Goal: Task Accomplishment & Management: Manage account settings

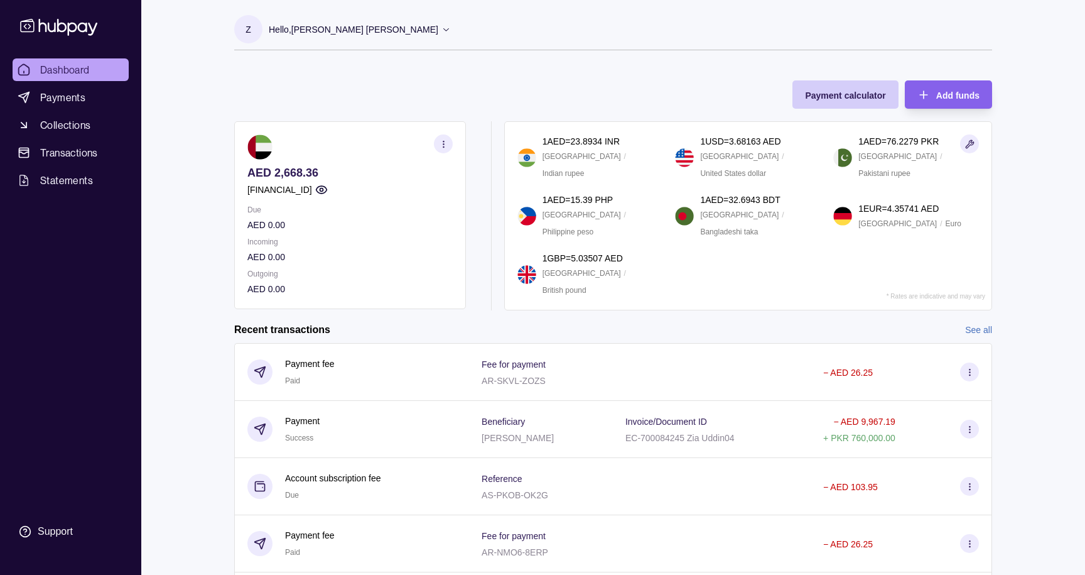
click at [849, 89] on div "Payment calculator" at bounding box center [845, 94] width 80 height 15
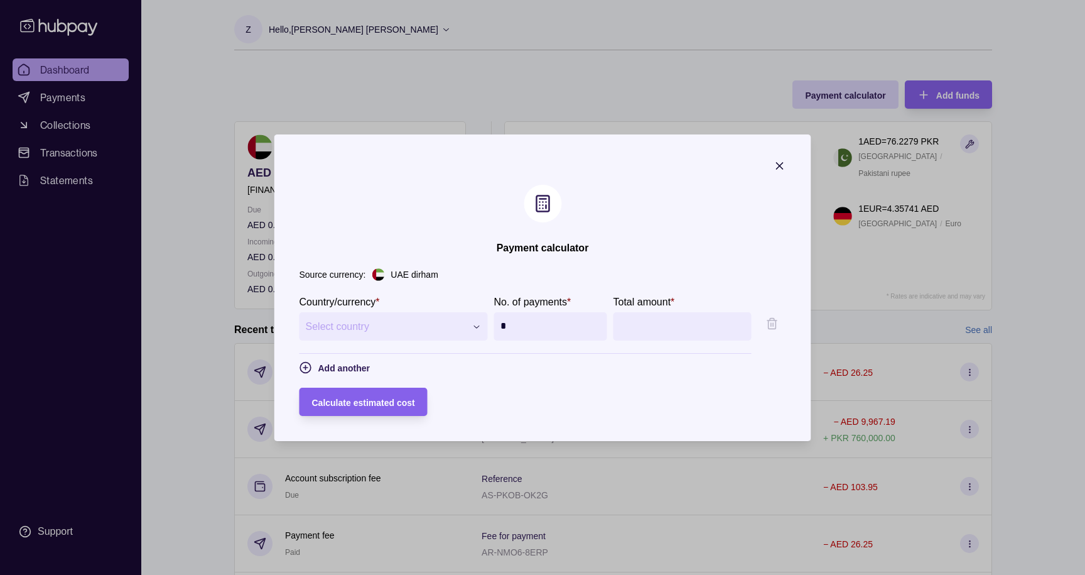
click at [782, 165] on icon "button" at bounding box center [780, 166] width 13 height 13
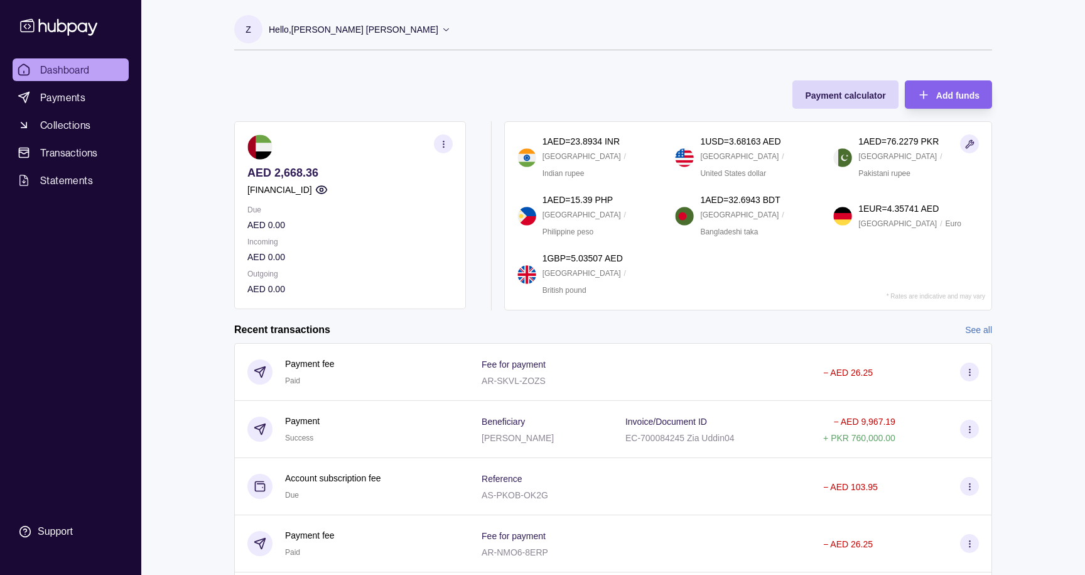
click at [393, 31] on p "Hello, [PERSON_NAME] [PERSON_NAME]" at bounding box center [354, 30] width 170 height 14
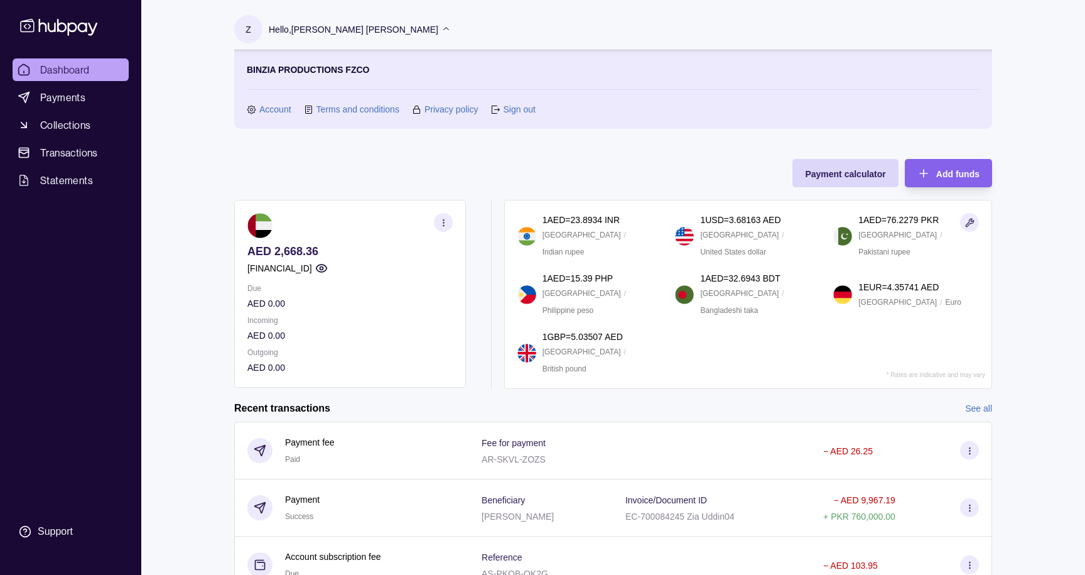
click at [263, 103] on link "Account" at bounding box center [275, 109] width 32 height 14
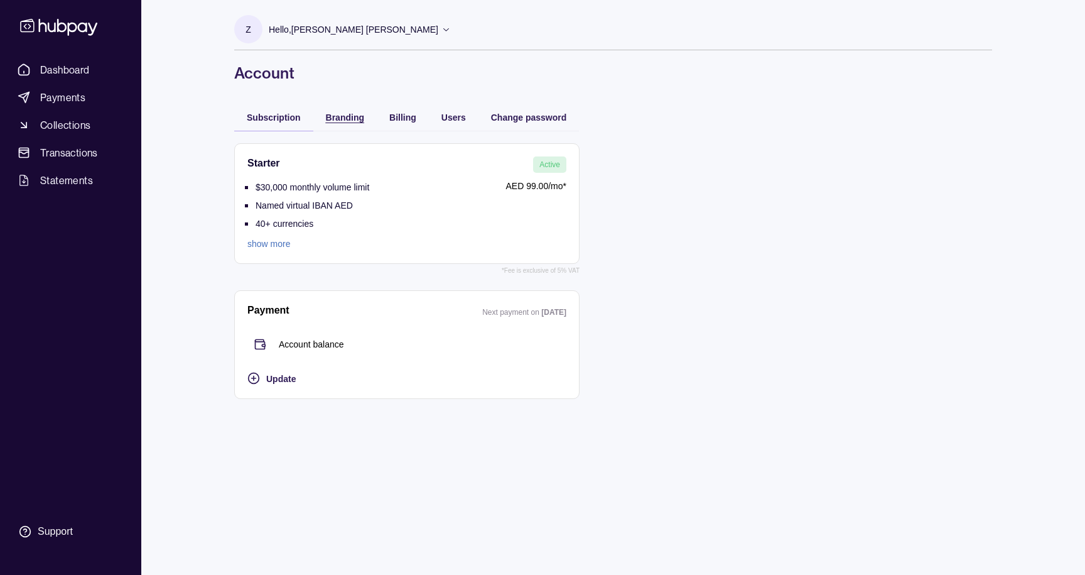
click at [342, 117] on span "Branding" at bounding box center [345, 117] width 38 height 10
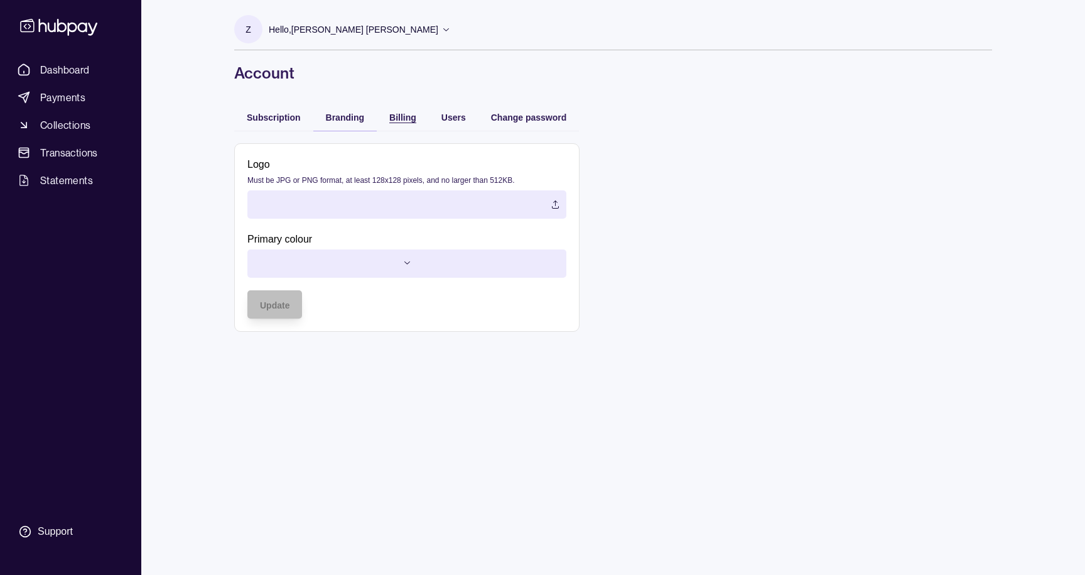
click at [400, 116] on span "Billing" at bounding box center [402, 117] width 27 height 10
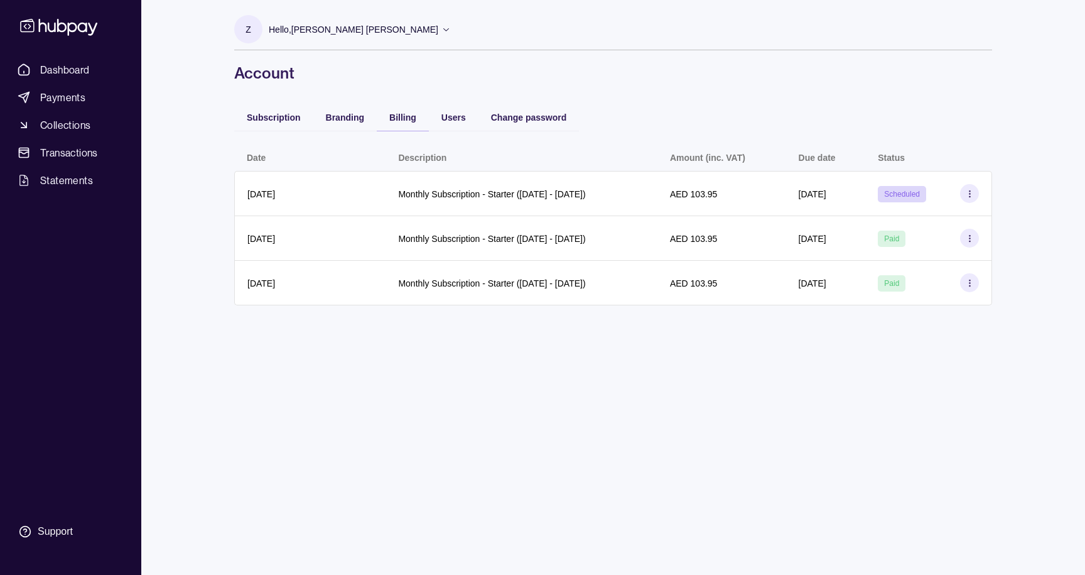
click at [70, 29] on icon at bounding box center [59, 26] width 83 height 23
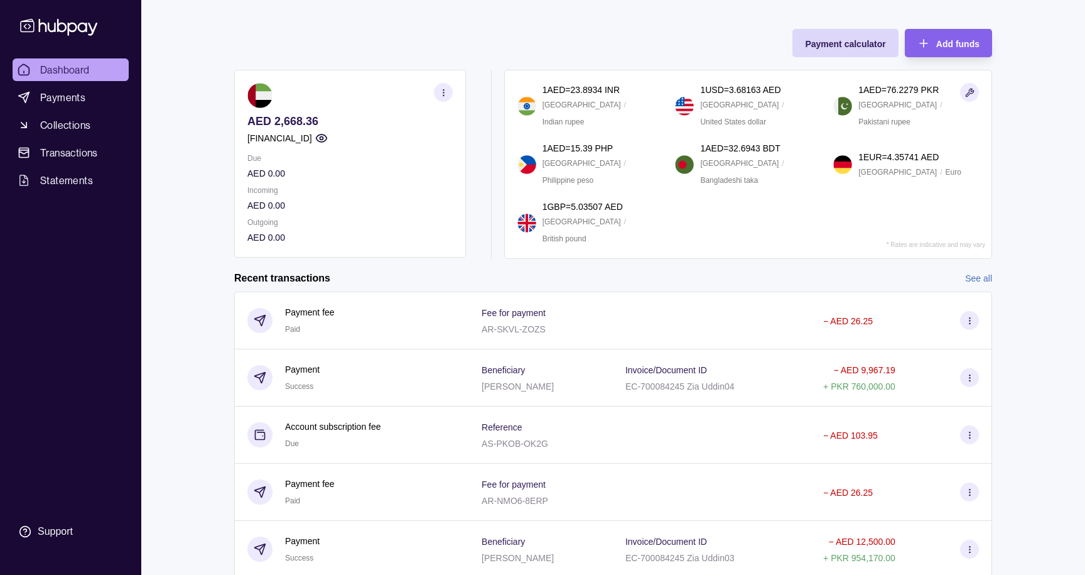
scroll to position [97, 0]
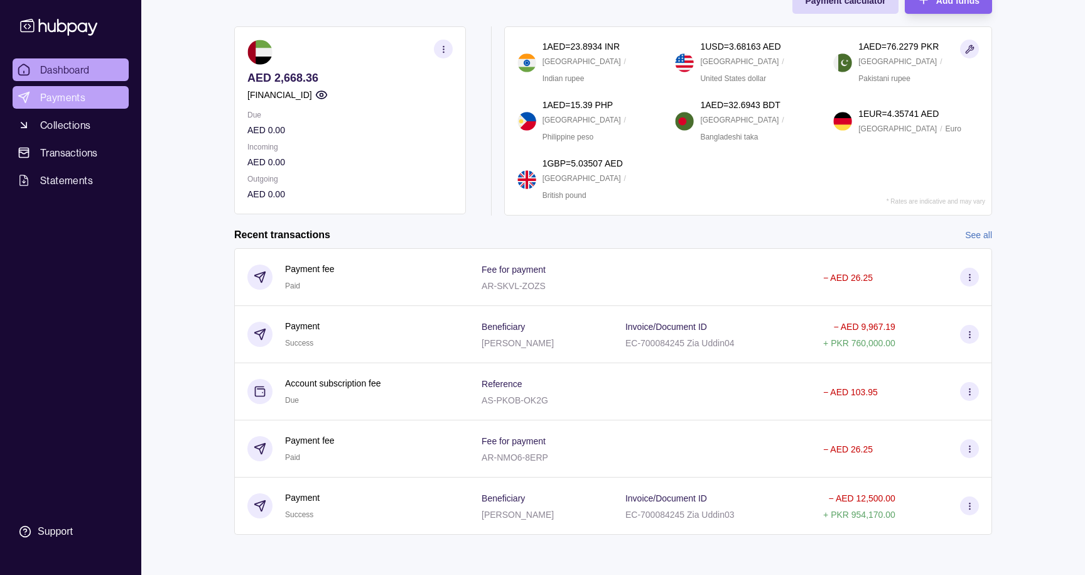
click at [63, 99] on span "Payments" at bounding box center [62, 97] width 45 height 15
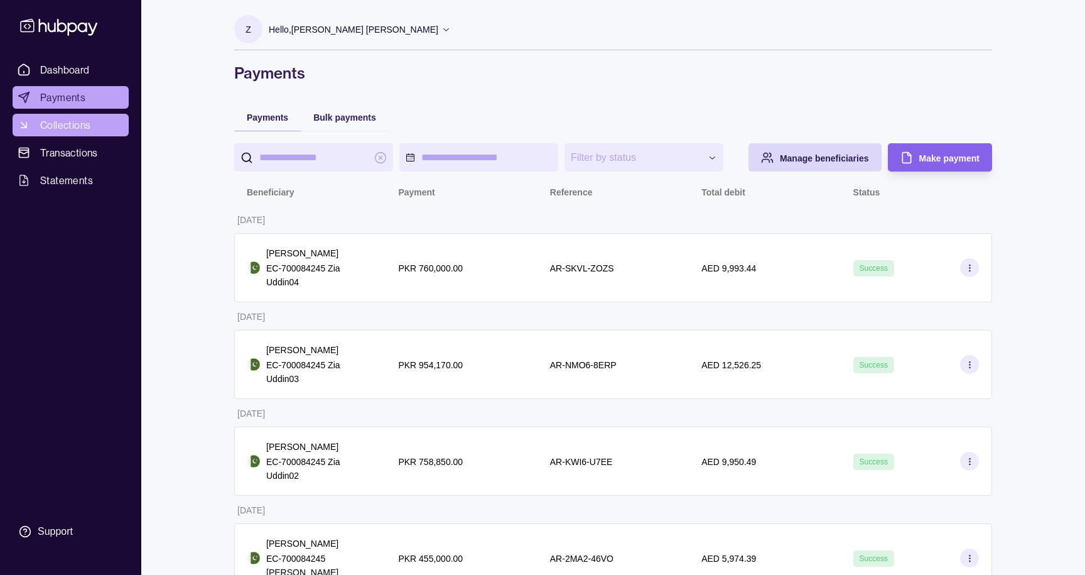
click at [69, 119] on span "Collections" at bounding box center [65, 124] width 50 height 15
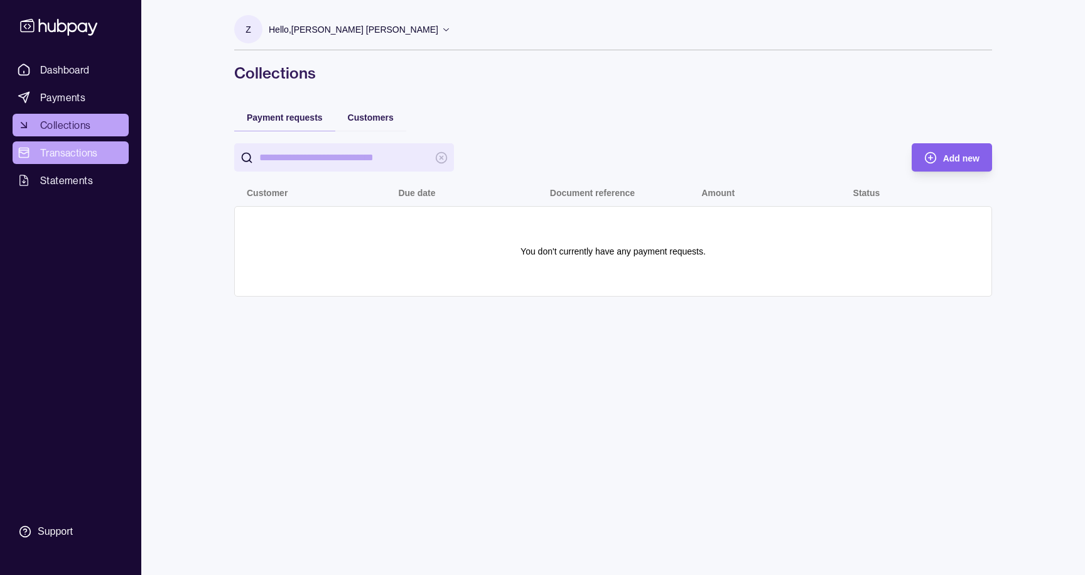
click at [71, 154] on span "Transactions" at bounding box center [69, 152] width 58 height 15
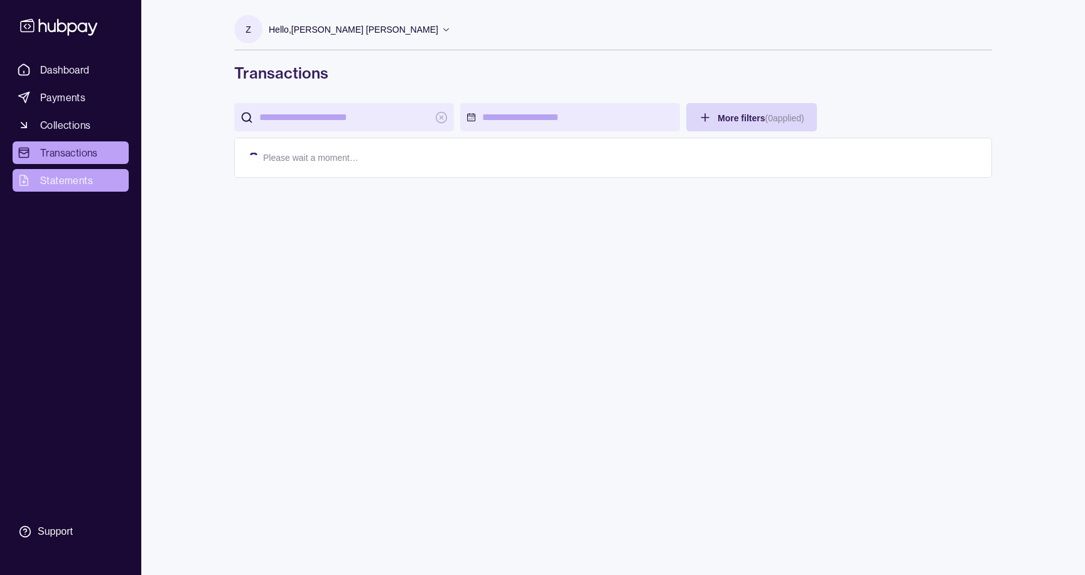
click at [63, 183] on span "Statements" at bounding box center [66, 180] width 53 height 15
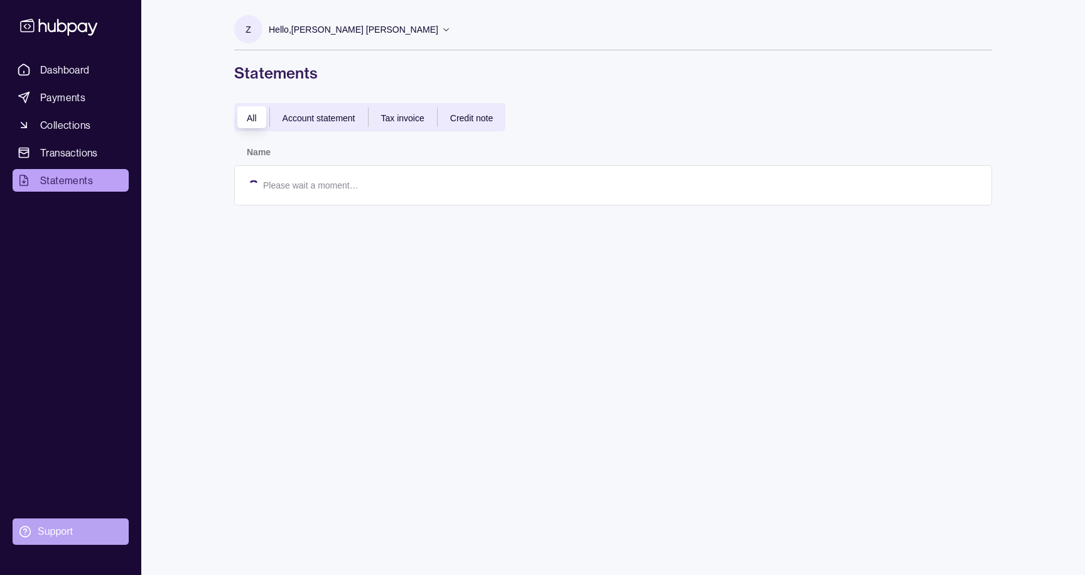
click at [52, 527] on div "Support" at bounding box center [55, 532] width 35 height 14
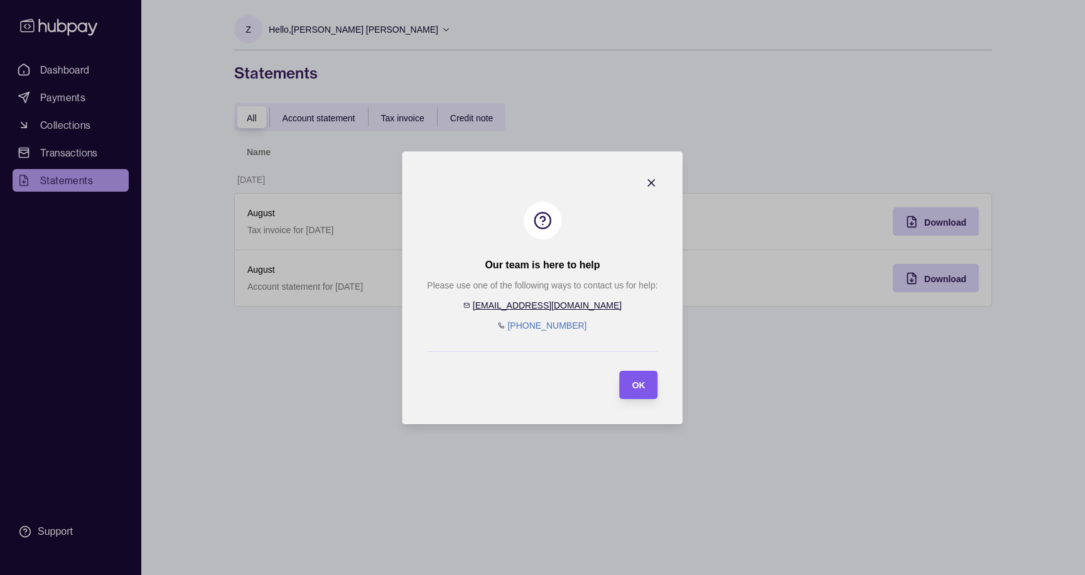
click at [641, 388] on span "OK" at bounding box center [639, 385] width 13 height 10
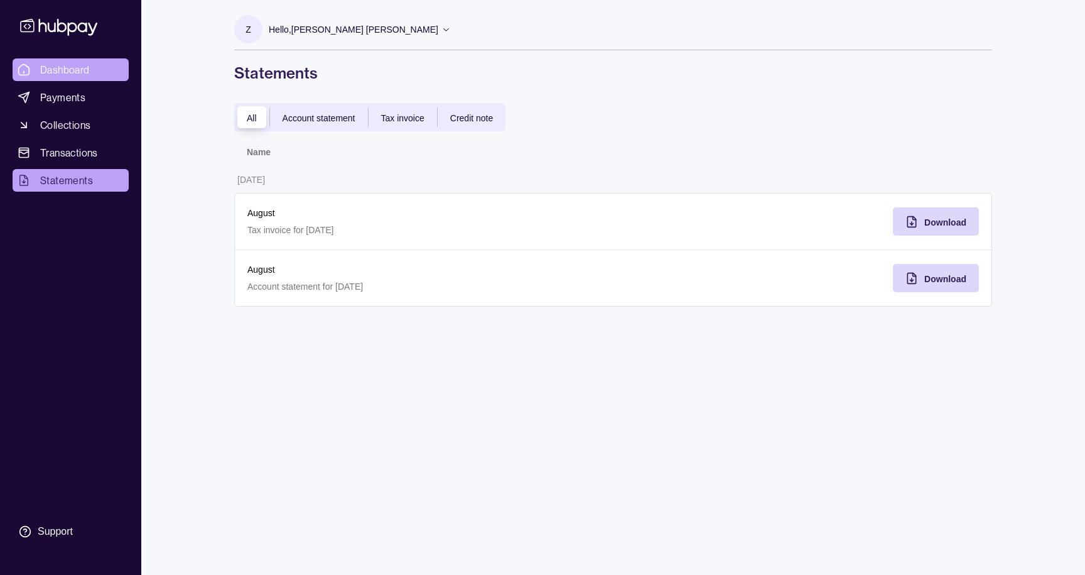
click at [69, 67] on span "Dashboard" at bounding box center [65, 69] width 50 height 15
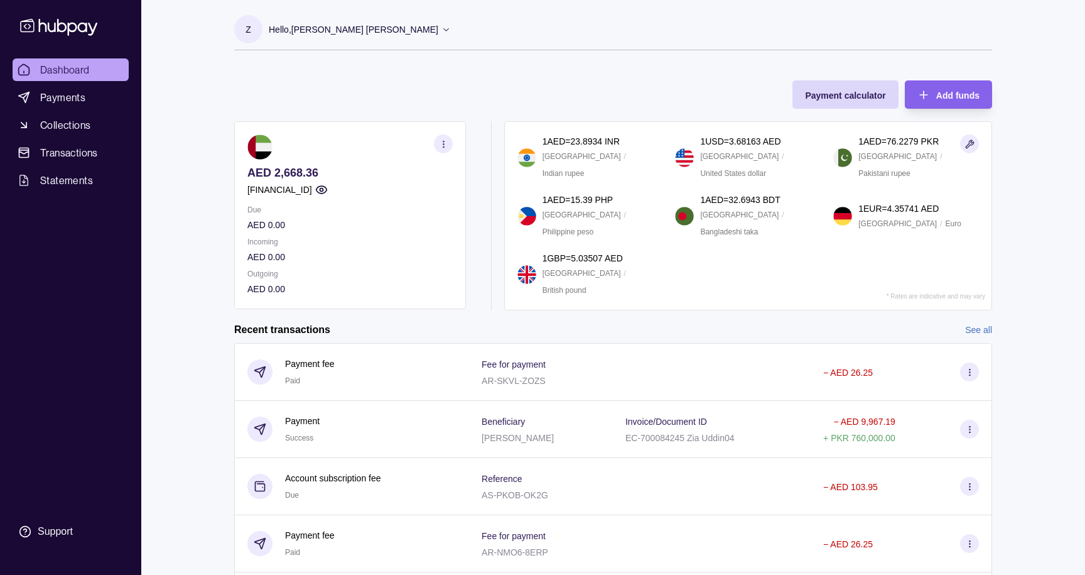
click at [442, 140] on icon "button" at bounding box center [443, 143] width 9 height 9
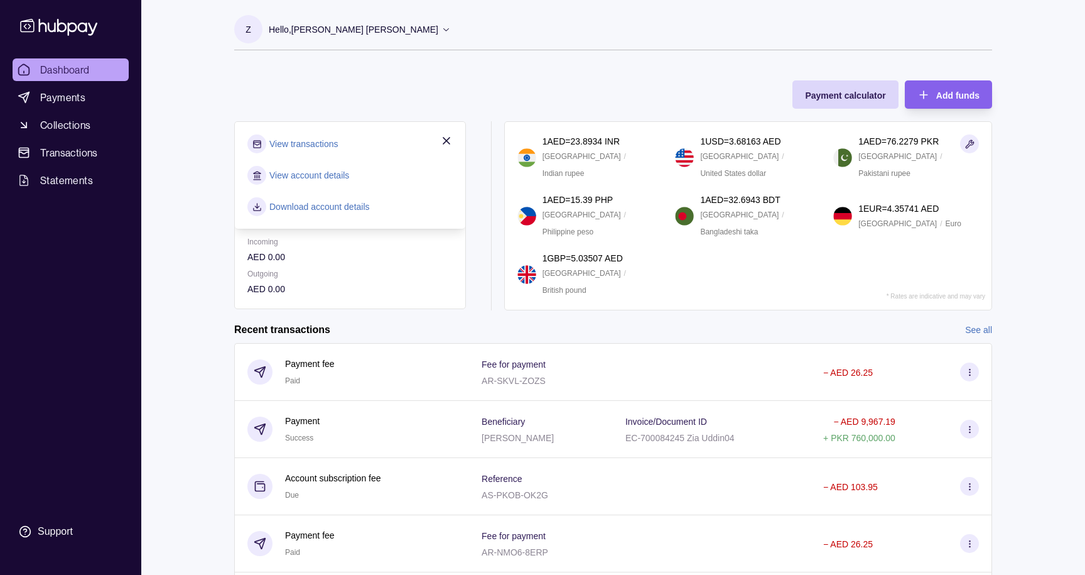
click at [319, 87] on div "Payment calculator Add funds AED 2,668.36 [FINANCIAL_ID] Due AED 0.00 Incoming …" at bounding box center [613, 189] width 758 height 242
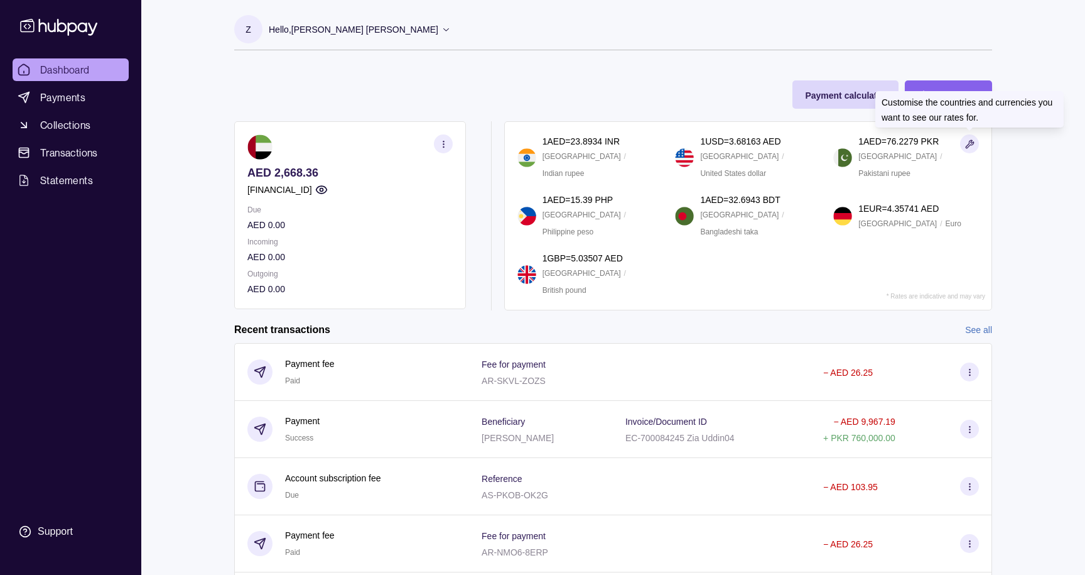
click at [967, 147] on icon "button" at bounding box center [970, 144] width 8 height 8
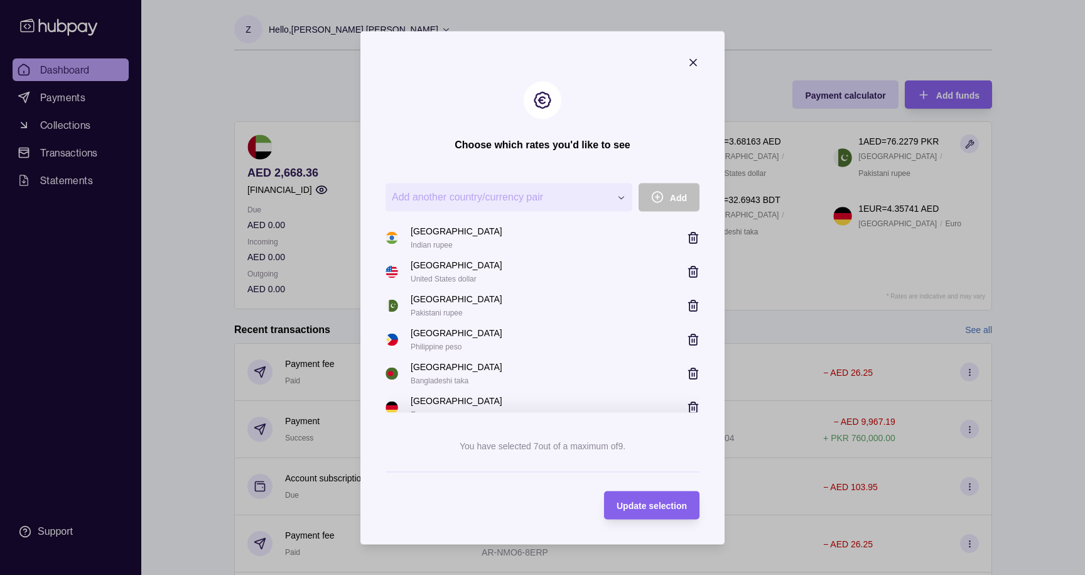
click at [695, 237] on icon "button" at bounding box center [695, 238] width 0 height 3
click at [695, 307] on icon "button" at bounding box center [693, 305] width 13 height 13
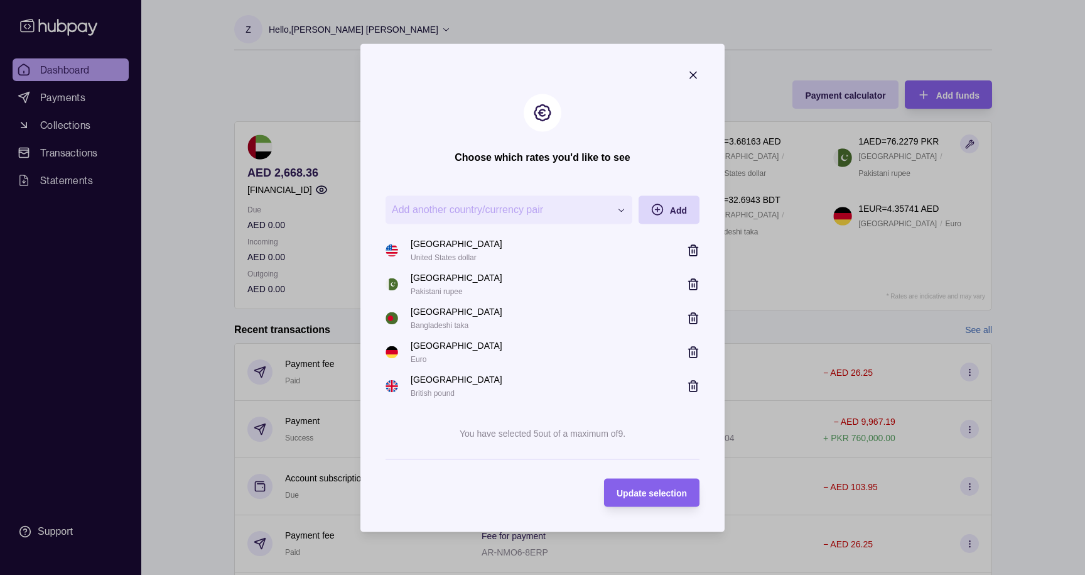
click at [692, 320] on icon "button" at bounding box center [692, 318] width 0 height 3
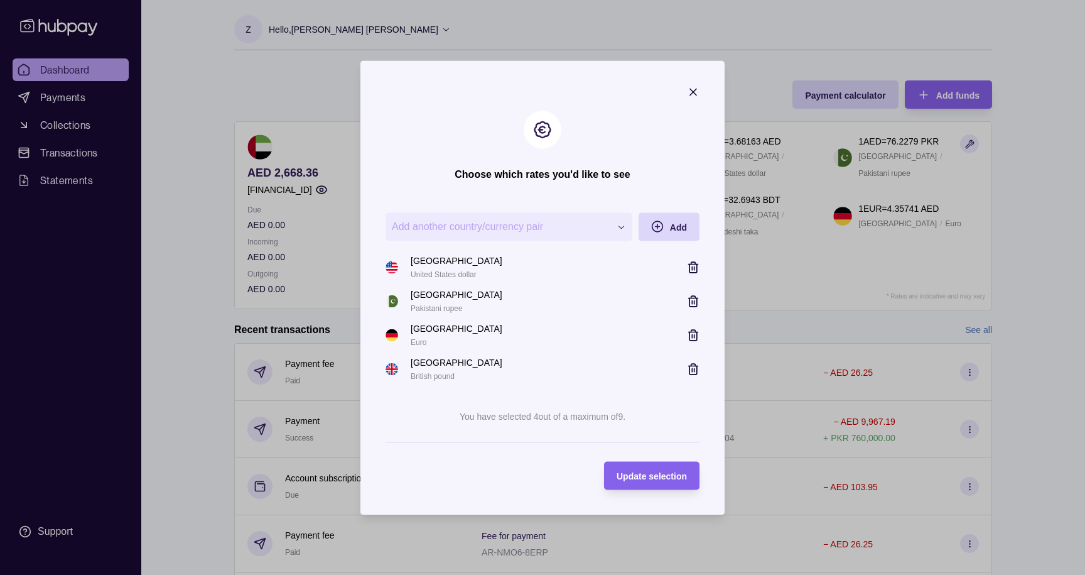
click at [693, 333] on icon "button" at bounding box center [693, 335] width 13 height 13
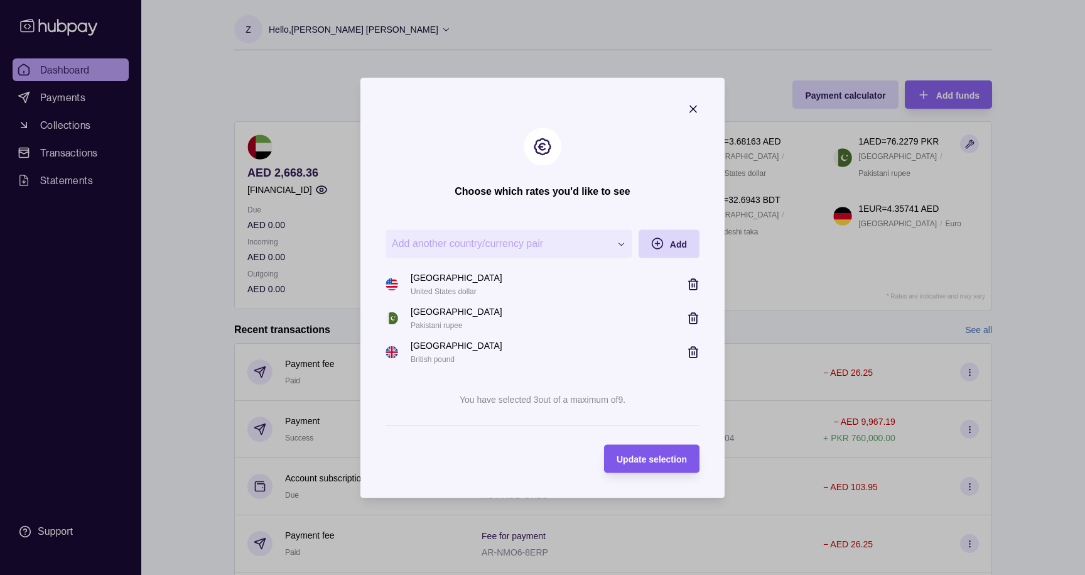
click at [642, 462] on span "Update selection" at bounding box center [652, 459] width 70 height 10
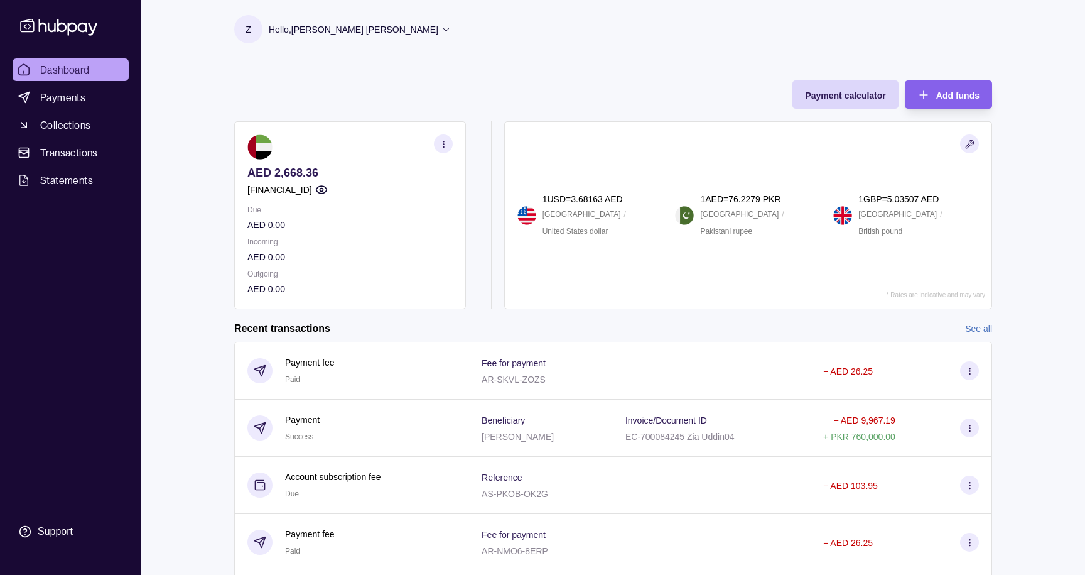
click at [253, 38] on section "Z" at bounding box center [248, 29] width 28 height 28
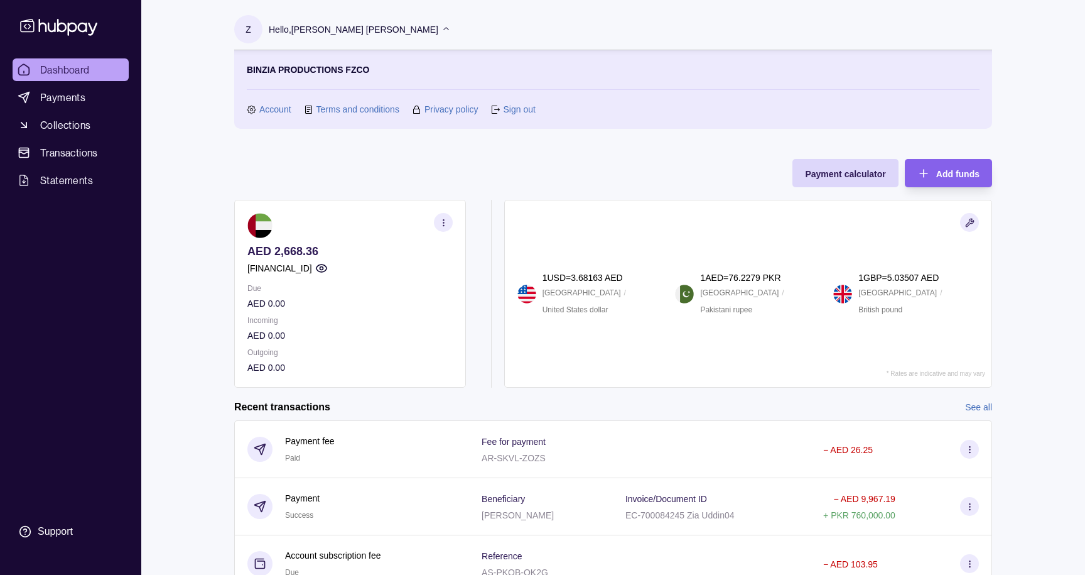
click at [275, 109] on link "Account" at bounding box center [275, 109] width 32 height 14
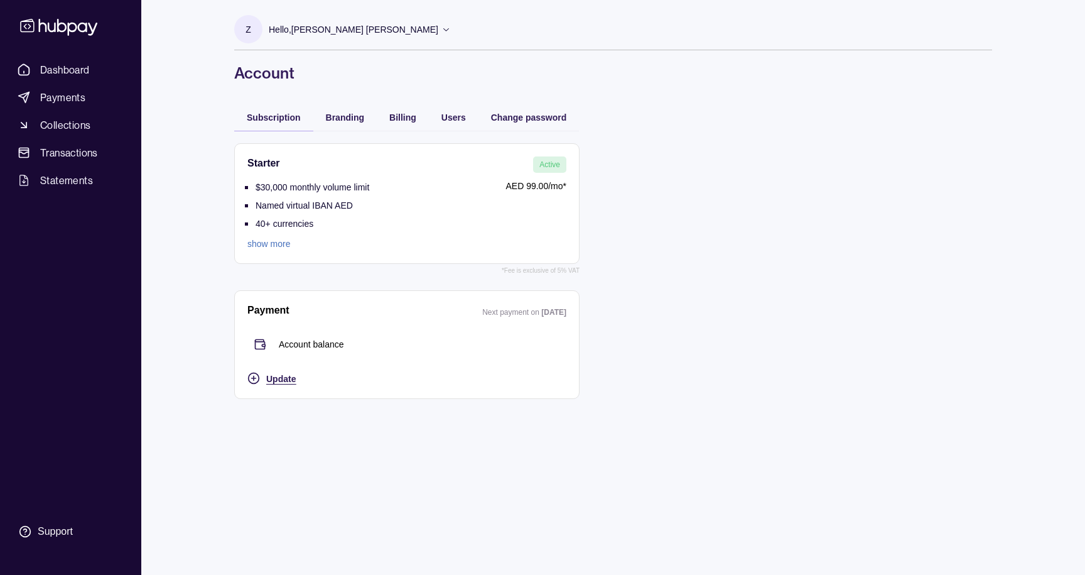
click at [280, 381] on span "Update" at bounding box center [281, 379] width 30 height 10
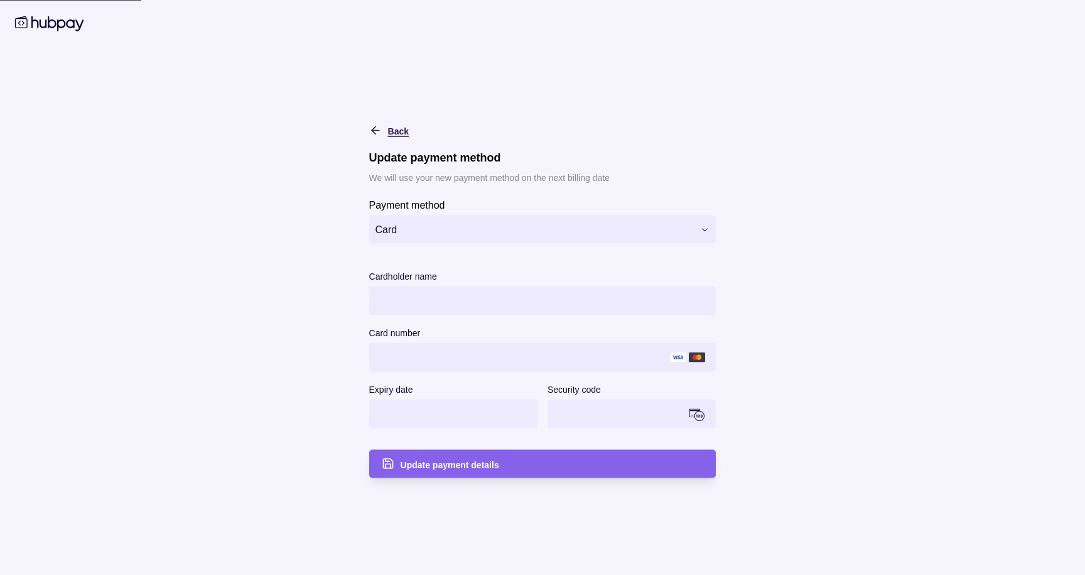
click at [385, 126] on div "Back" at bounding box center [380, 129] width 58 height 15
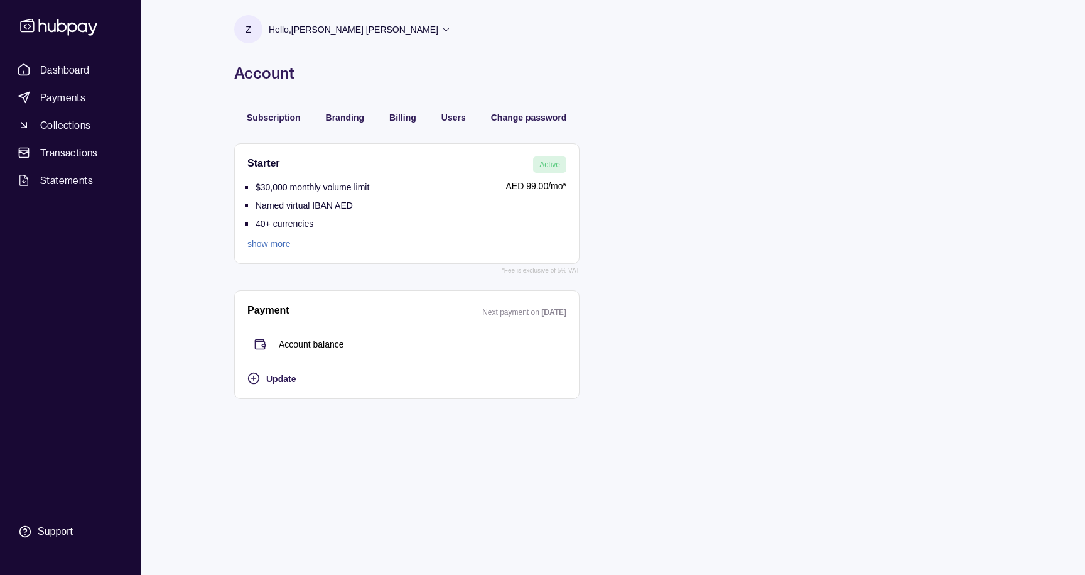
click at [280, 244] on link "show more" at bounding box center [309, 244] width 122 height 14
click at [65, 67] on span "Dashboard" at bounding box center [65, 69] width 50 height 15
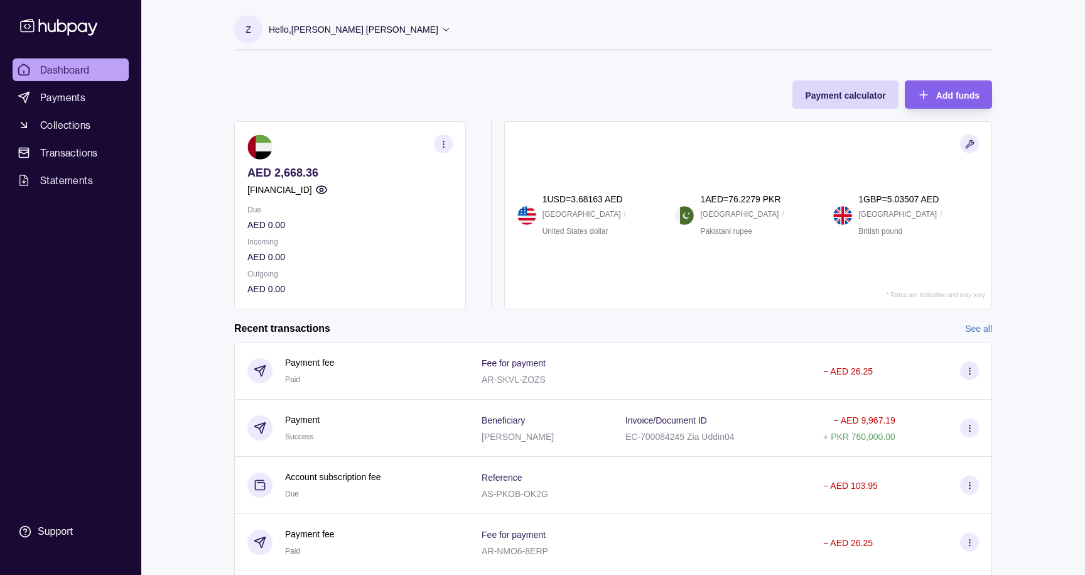
click at [442, 32] on icon at bounding box center [446, 28] width 9 height 9
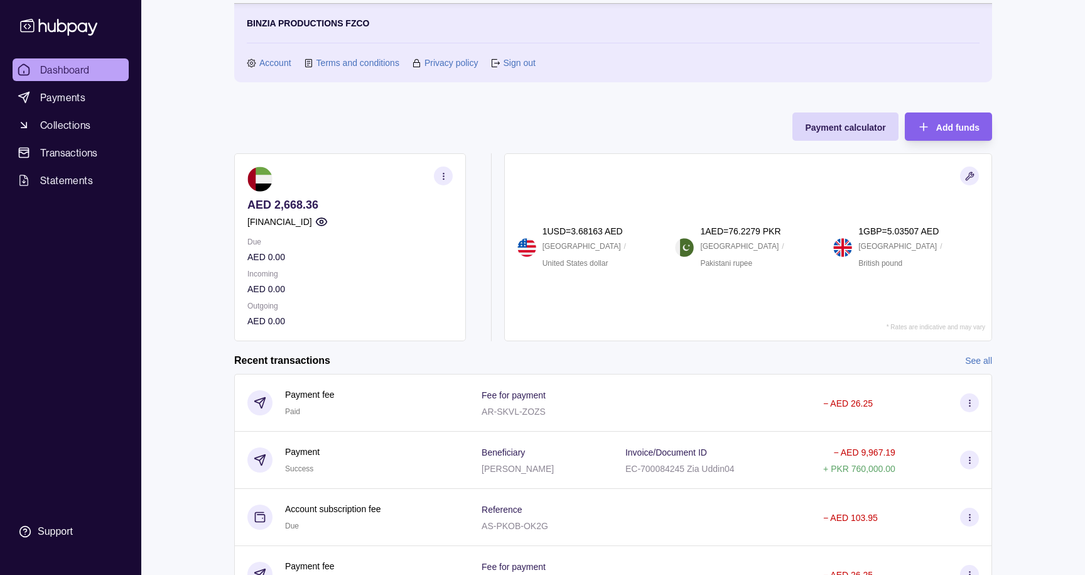
scroll to position [48, 0]
click at [328, 220] on icon "button" at bounding box center [321, 220] width 13 height 13
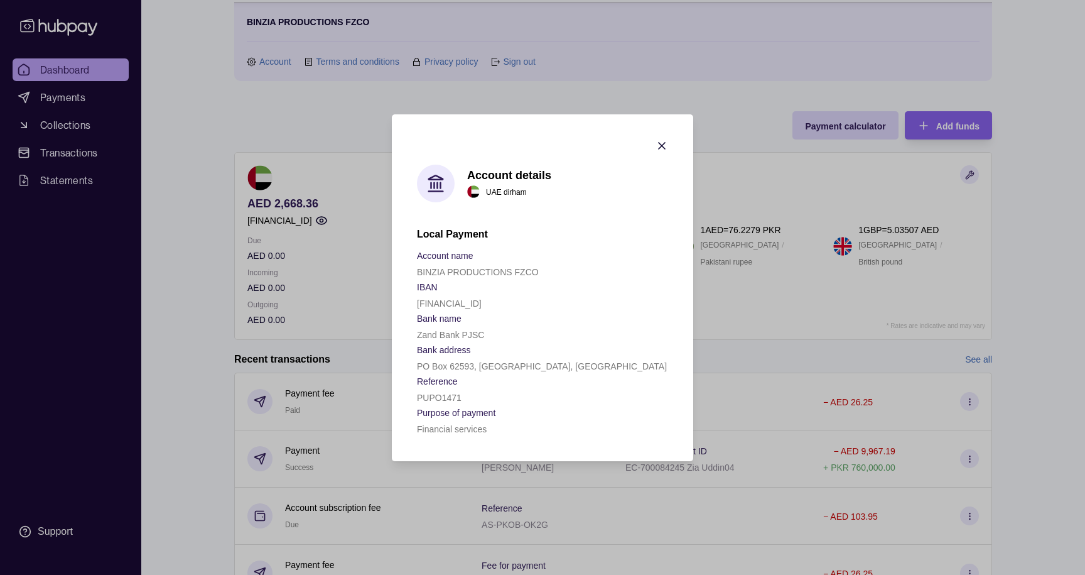
click at [663, 143] on icon "button" at bounding box center [662, 146] width 6 height 6
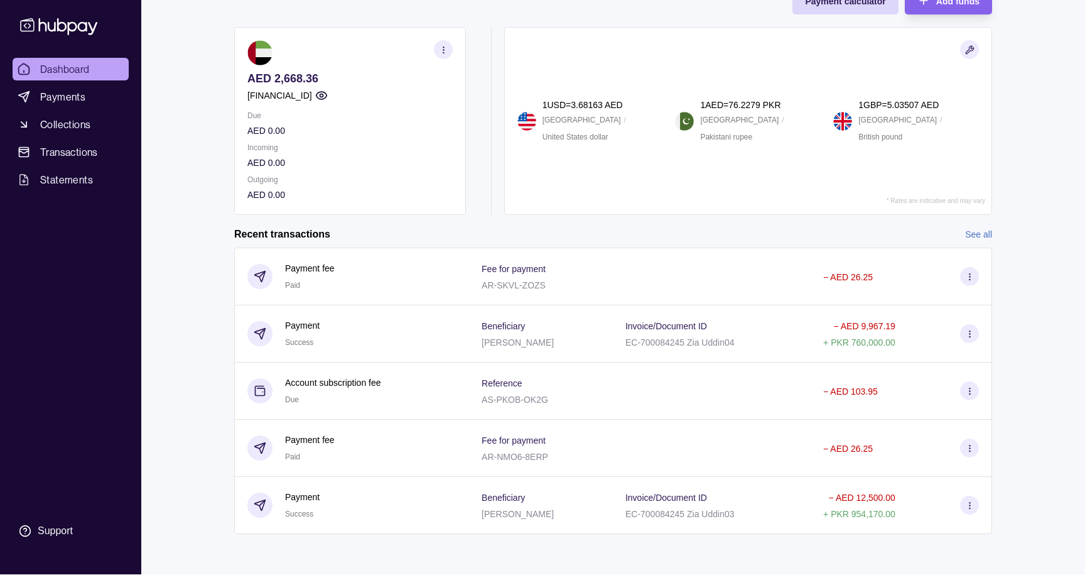
scroll to position [0, 0]
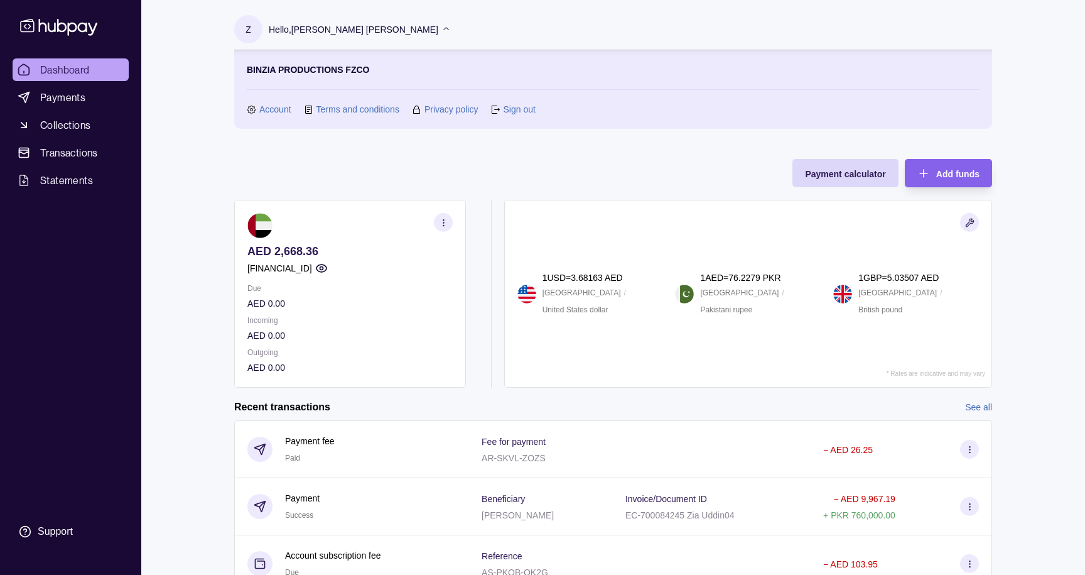
click at [408, 28] on div "Hello, [PERSON_NAME] [PERSON_NAME]" at bounding box center [360, 29] width 182 height 26
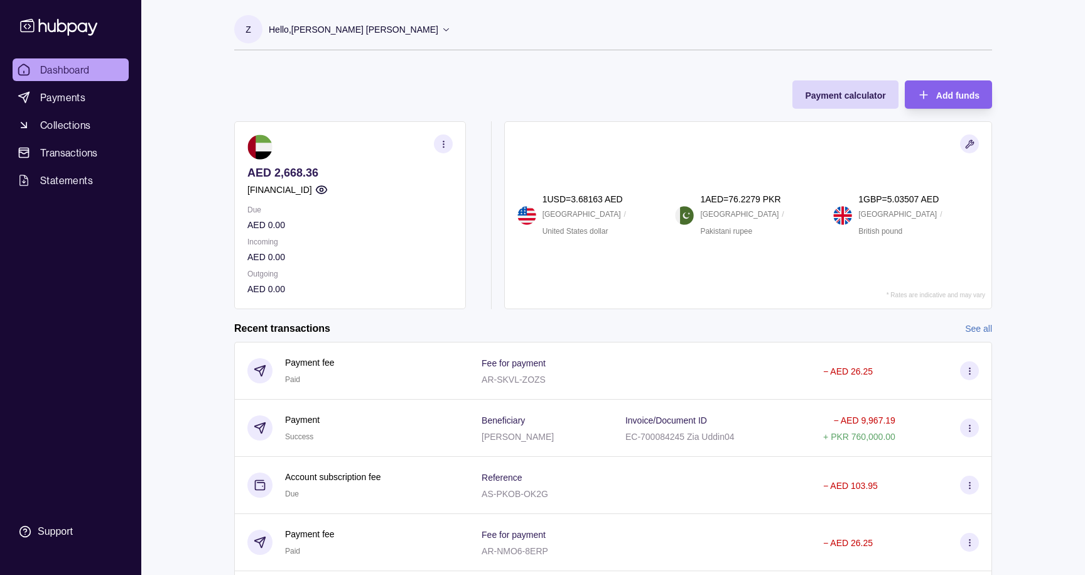
click at [443, 30] on icon at bounding box center [446, 29] width 6 height 3
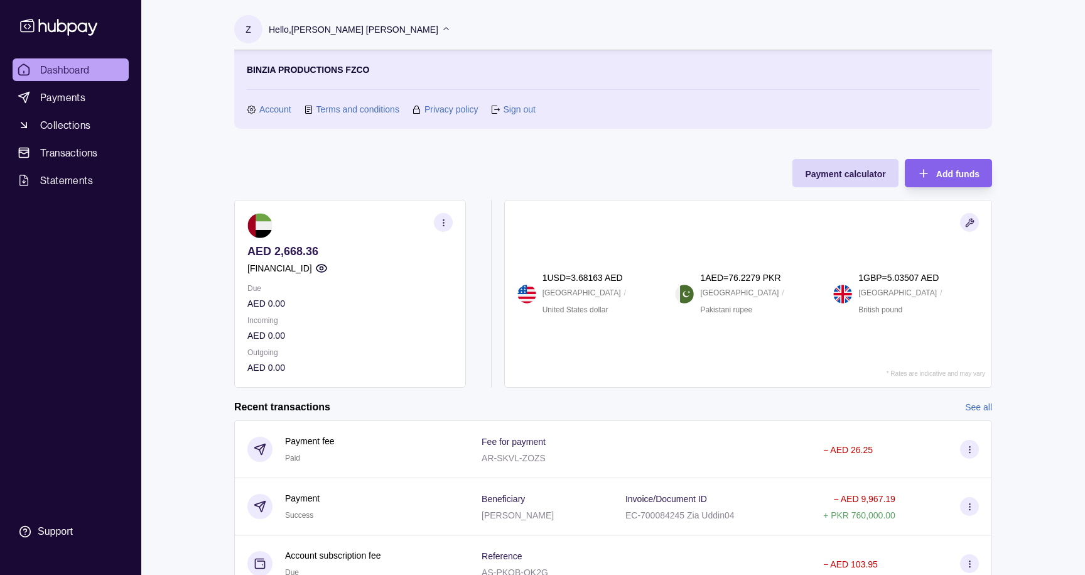
click at [527, 107] on link "Sign out" at bounding box center [519, 109] width 32 height 14
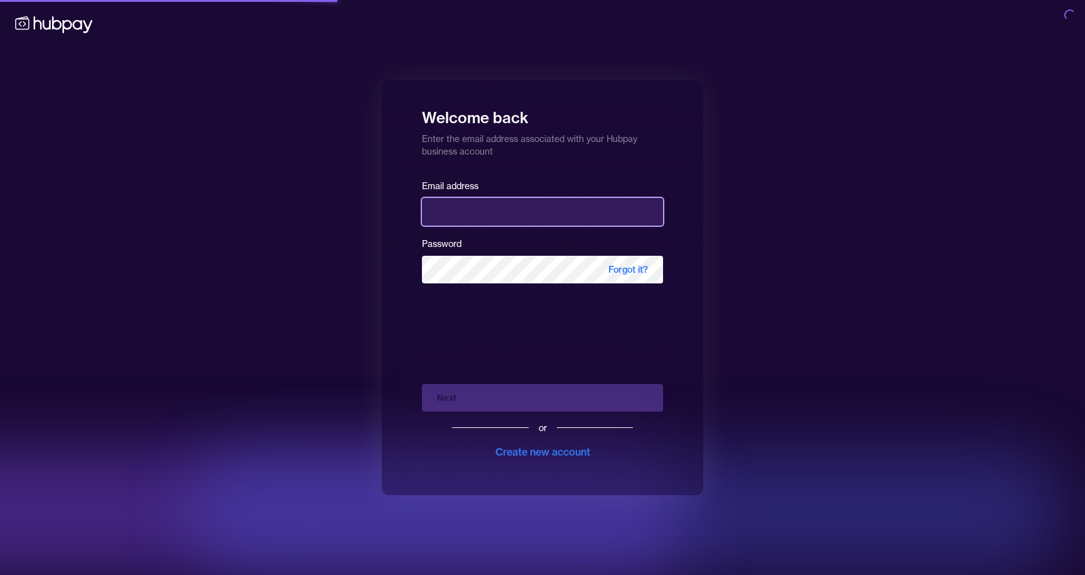
type input "**********"
